Goal: Task Accomplishment & Management: Use online tool/utility

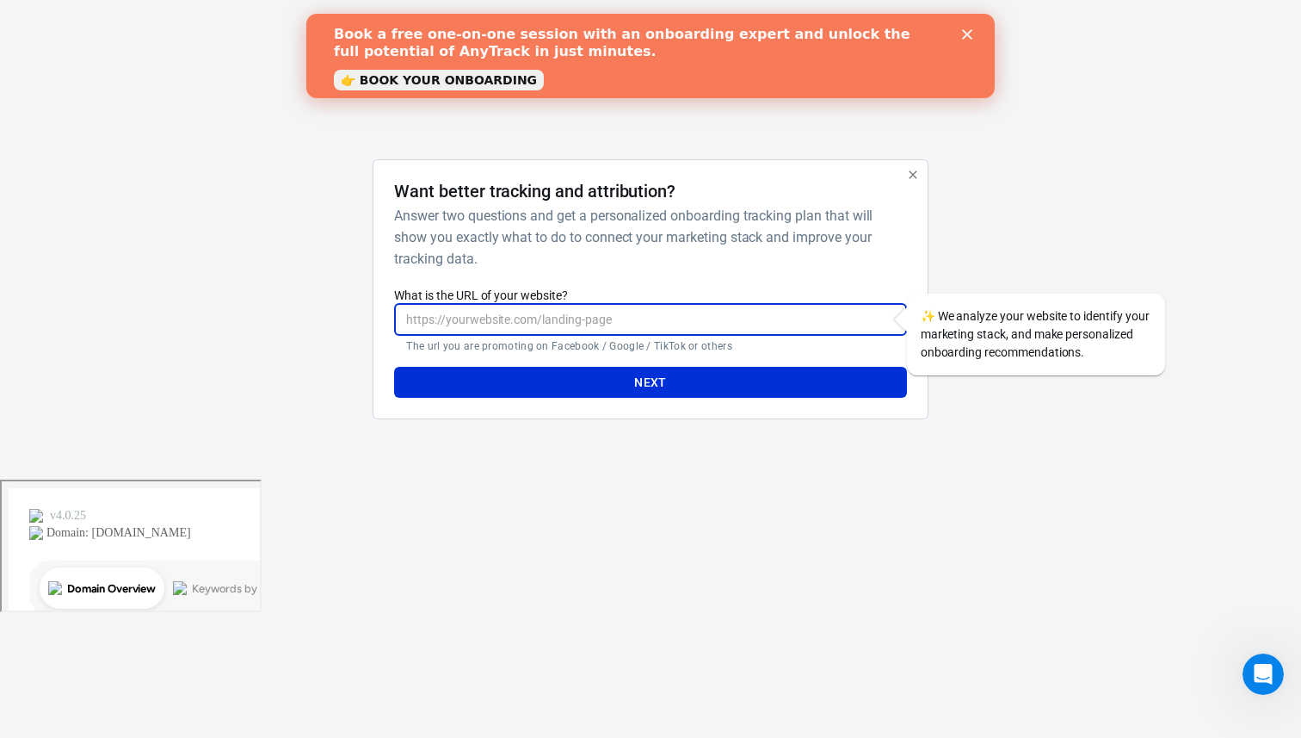
click at [705, 326] on input "What is the URL of your website?" at bounding box center [650, 320] width 512 height 32
type input "[URL][DOMAIN_NAME]"
click at [648, 374] on button "Next" at bounding box center [650, 383] width 512 height 32
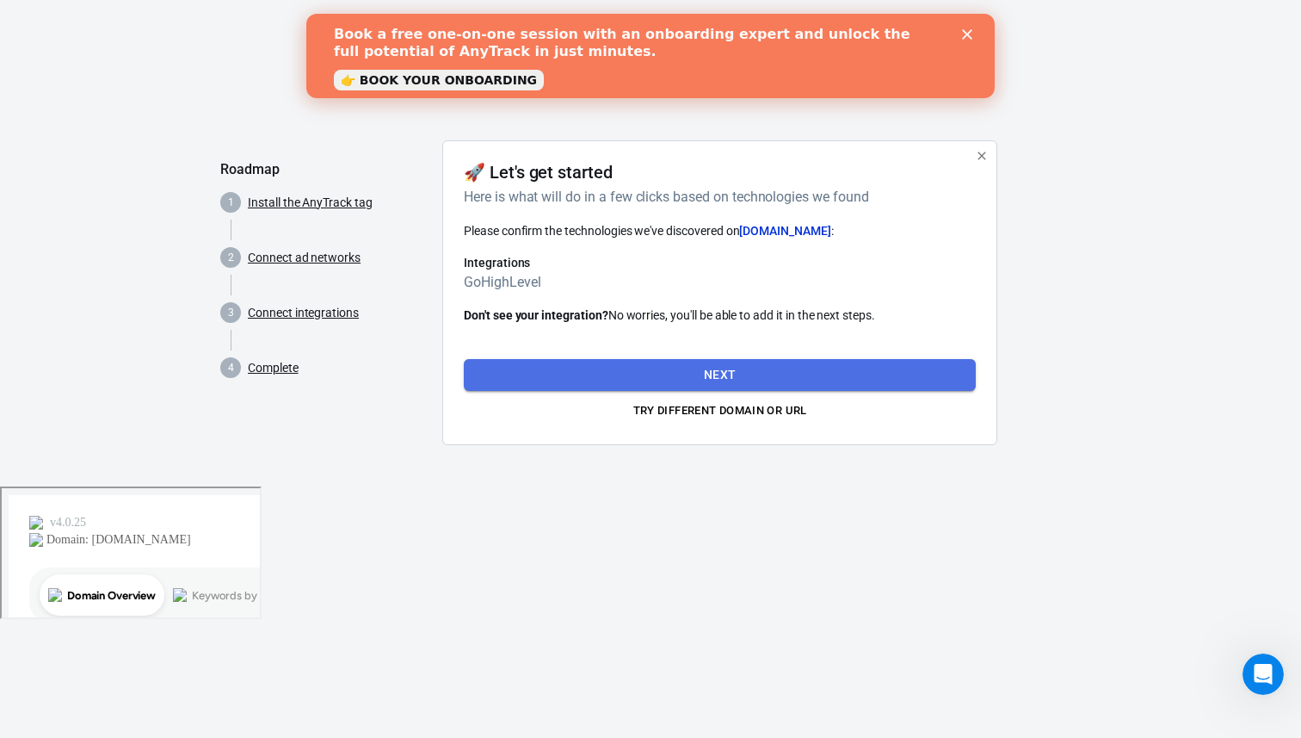
click at [644, 371] on button "Next" at bounding box center [720, 375] width 512 height 32
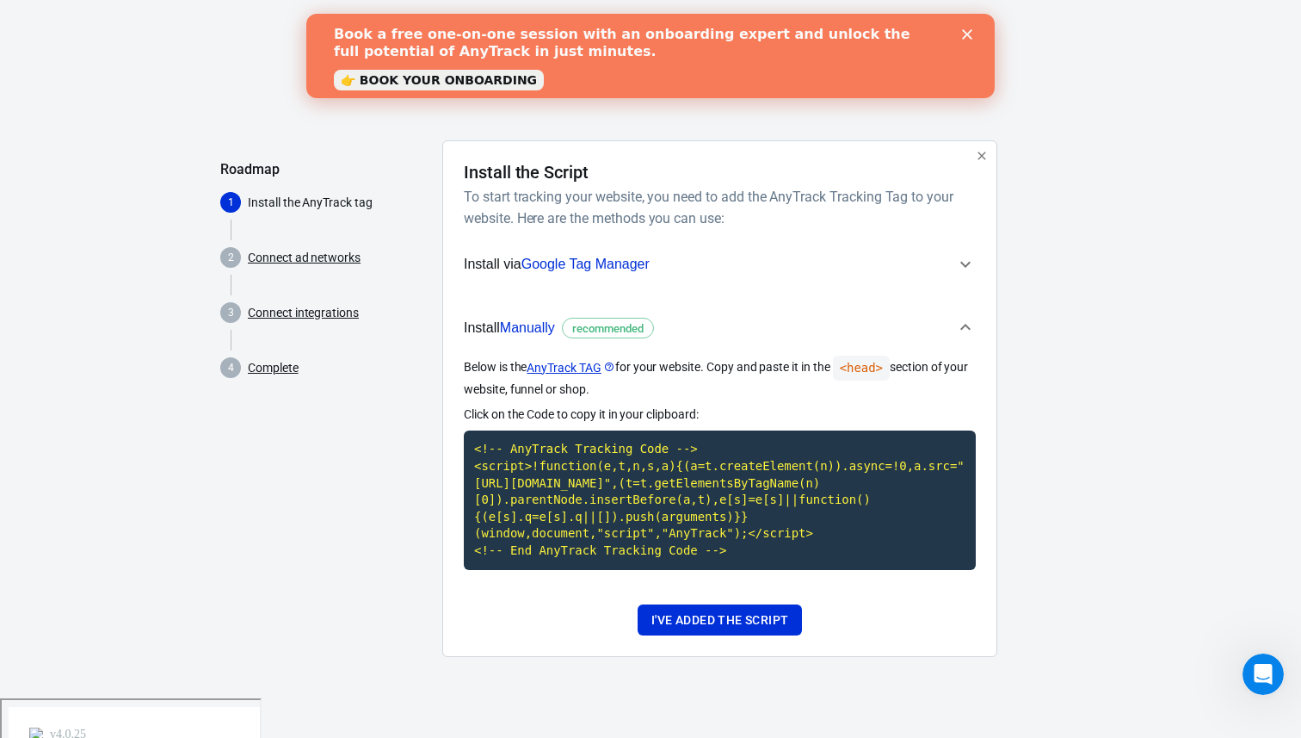
click at [961, 267] on icon "button" at bounding box center [965, 264] width 21 height 21
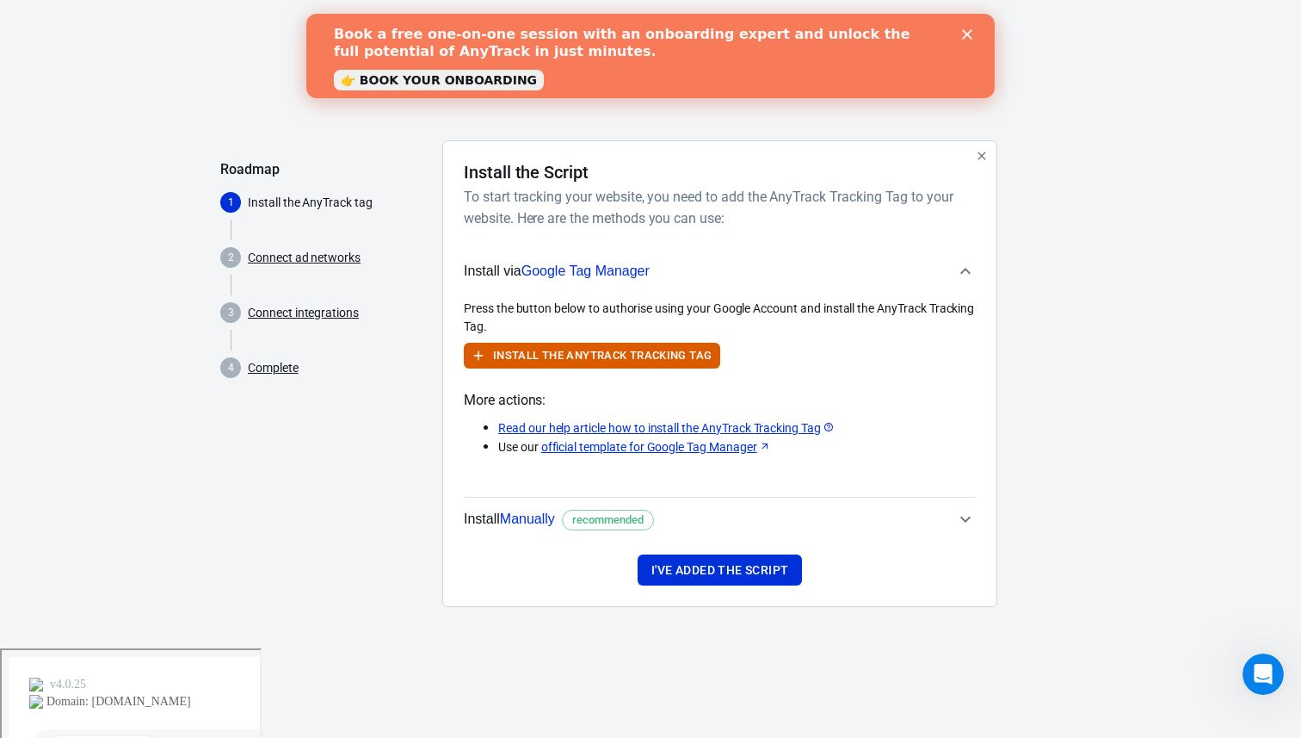
click at [961, 267] on icon "button" at bounding box center [965, 271] width 21 height 21
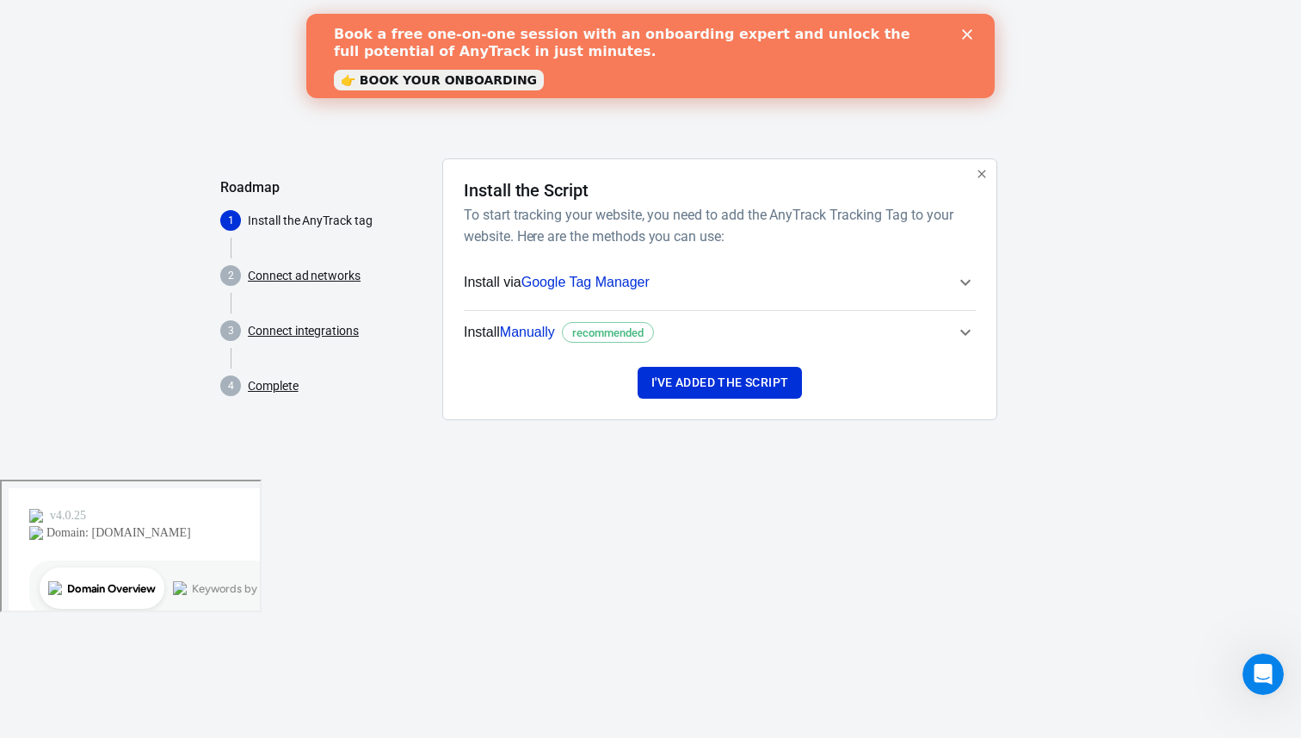
click at [960, 267] on button "Install via Google Tag Manager" at bounding box center [720, 282] width 512 height 43
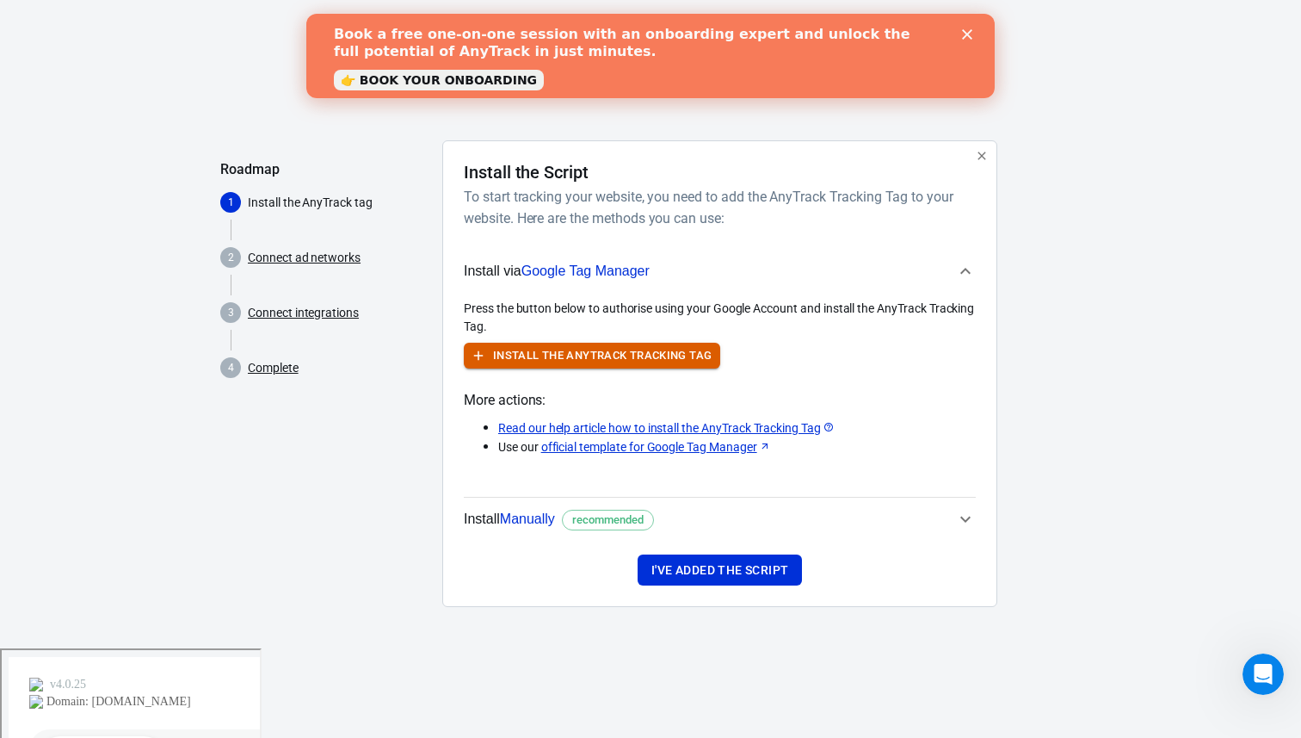
click at [697, 356] on button "Install the AnyTrack Tracking Tag" at bounding box center [592, 356] width 256 height 27
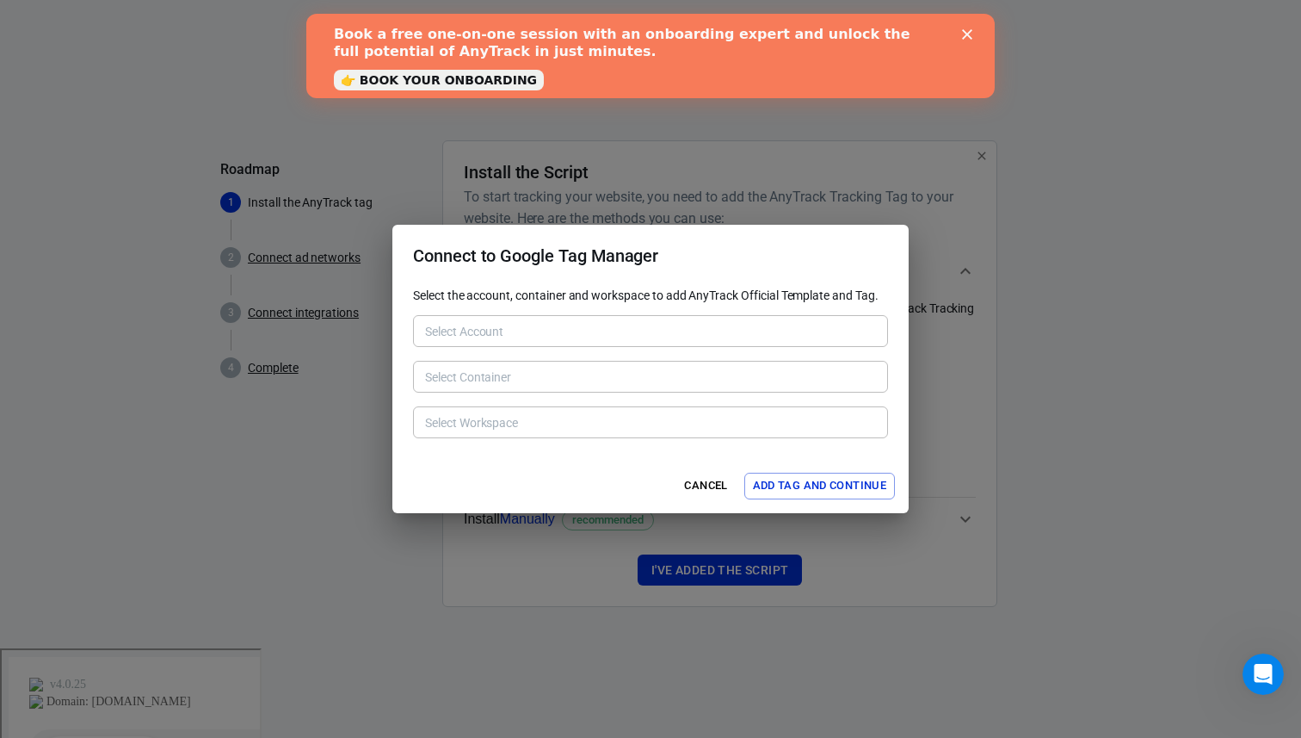
click at [896, 172] on div "Connect to Google Tag Manager Select the account, container and workspace to ad…" at bounding box center [650, 369] width 1301 height 738
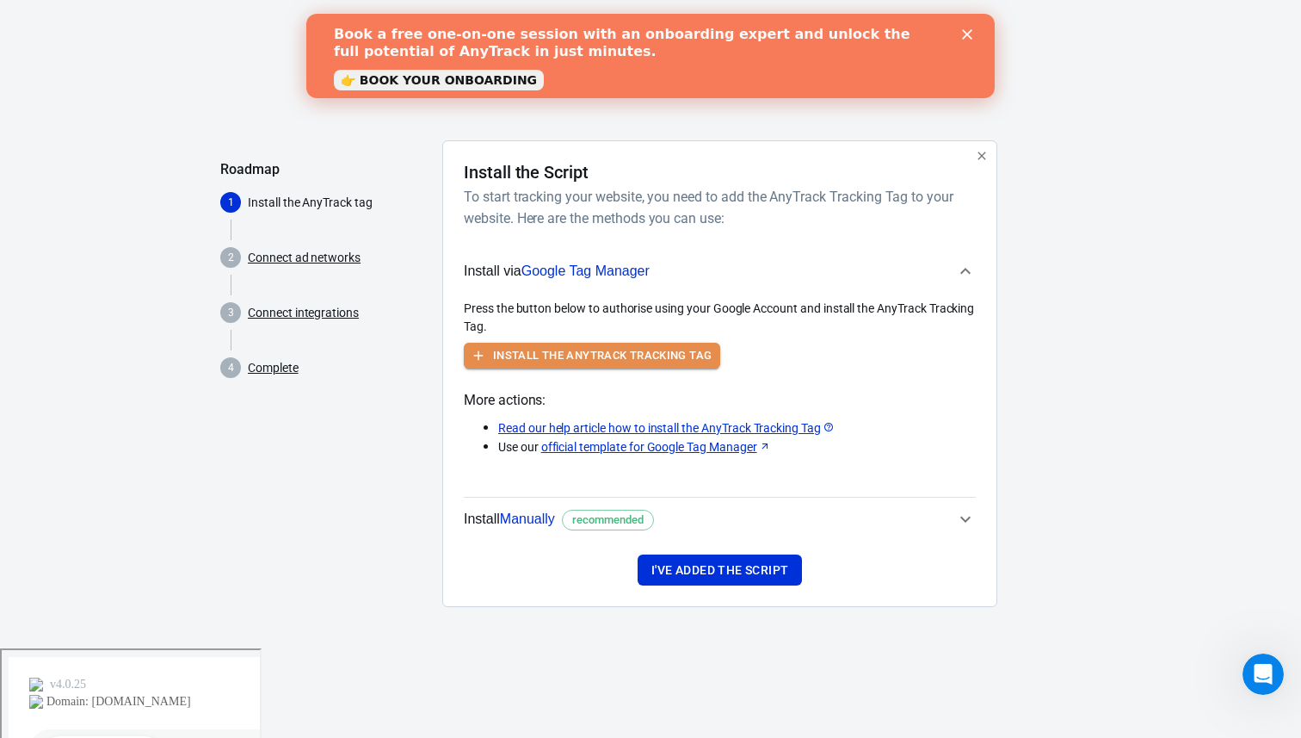
click at [683, 344] on button "Install the AnyTrack Tracking Tag" at bounding box center [592, 356] width 256 height 27
click at [578, 523] on span "recommended" at bounding box center [607, 519] width 83 height 17
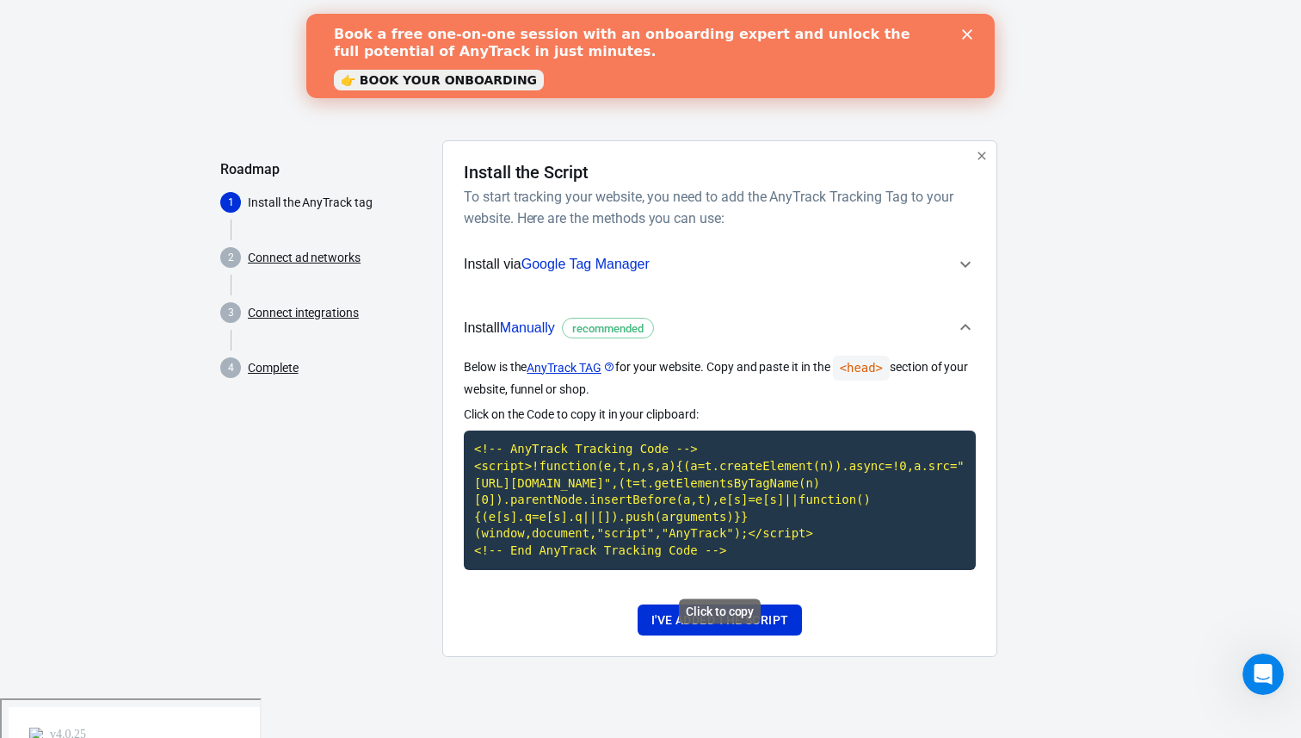
click at [626, 502] on code "<!-- AnyTrack Tracking Code --> <script>!function(e,t,n,s,a){(a=t.createElement…" at bounding box center [720, 499] width 512 height 139
click at [726, 549] on code "<!-- AnyTrack Tracking Code --> <script>!function(e,t,n,s,a){(a=t.createElement…" at bounding box center [720, 499] width 512 height 139
